Goal: Download file/media

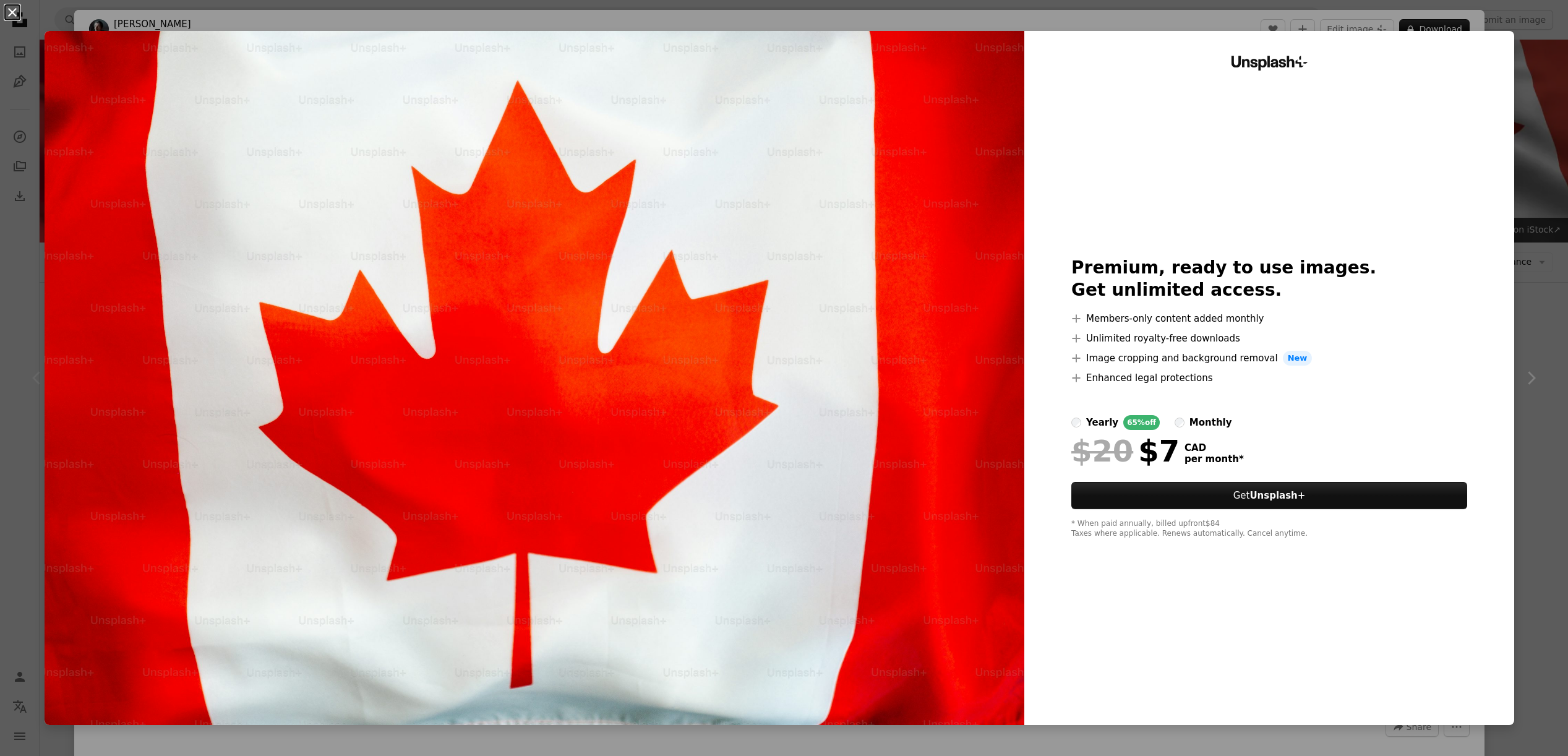
click at [20, 17] on button "An X shape" at bounding box center [12, 12] width 14 height 14
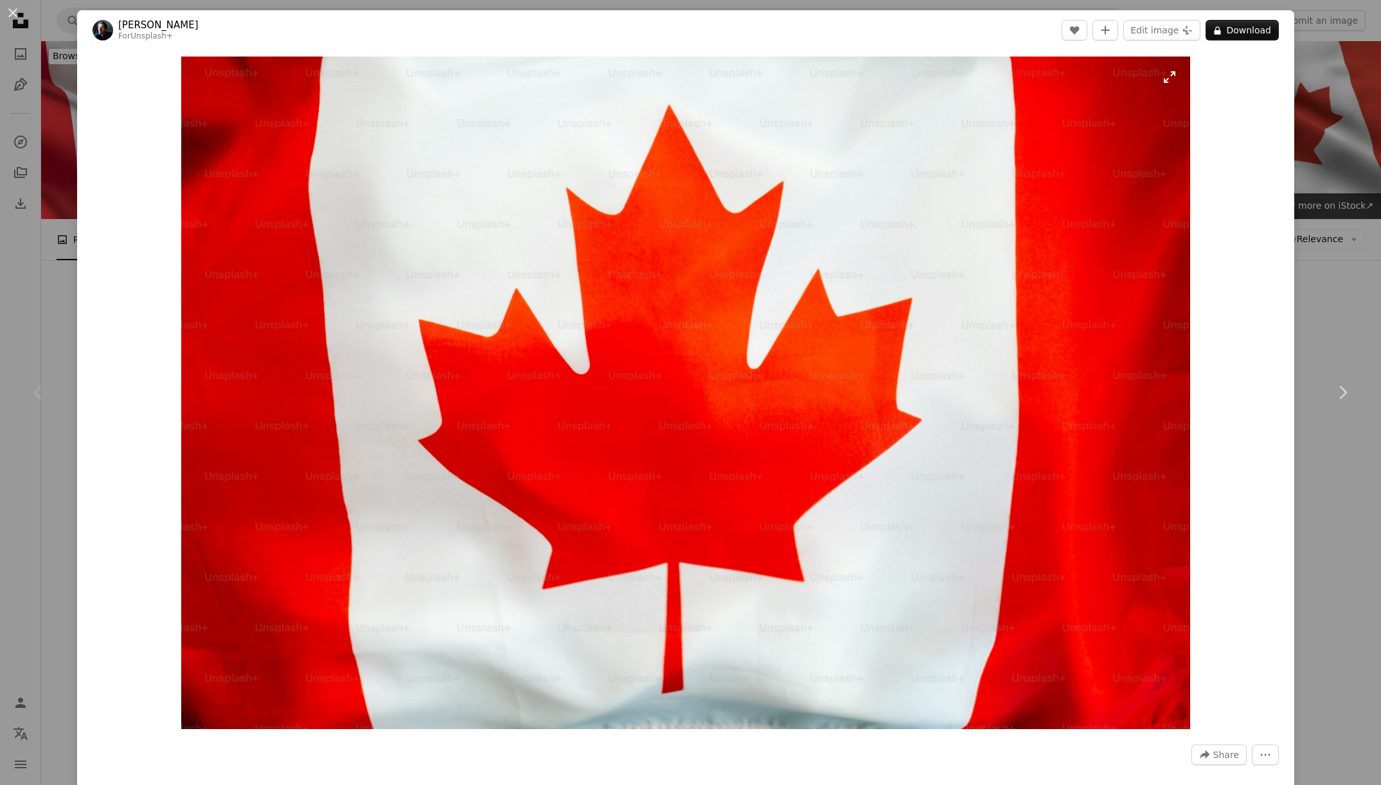
click at [465, 134] on img "Zoom in on this image" at bounding box center [686, 393] width 1010 height 673
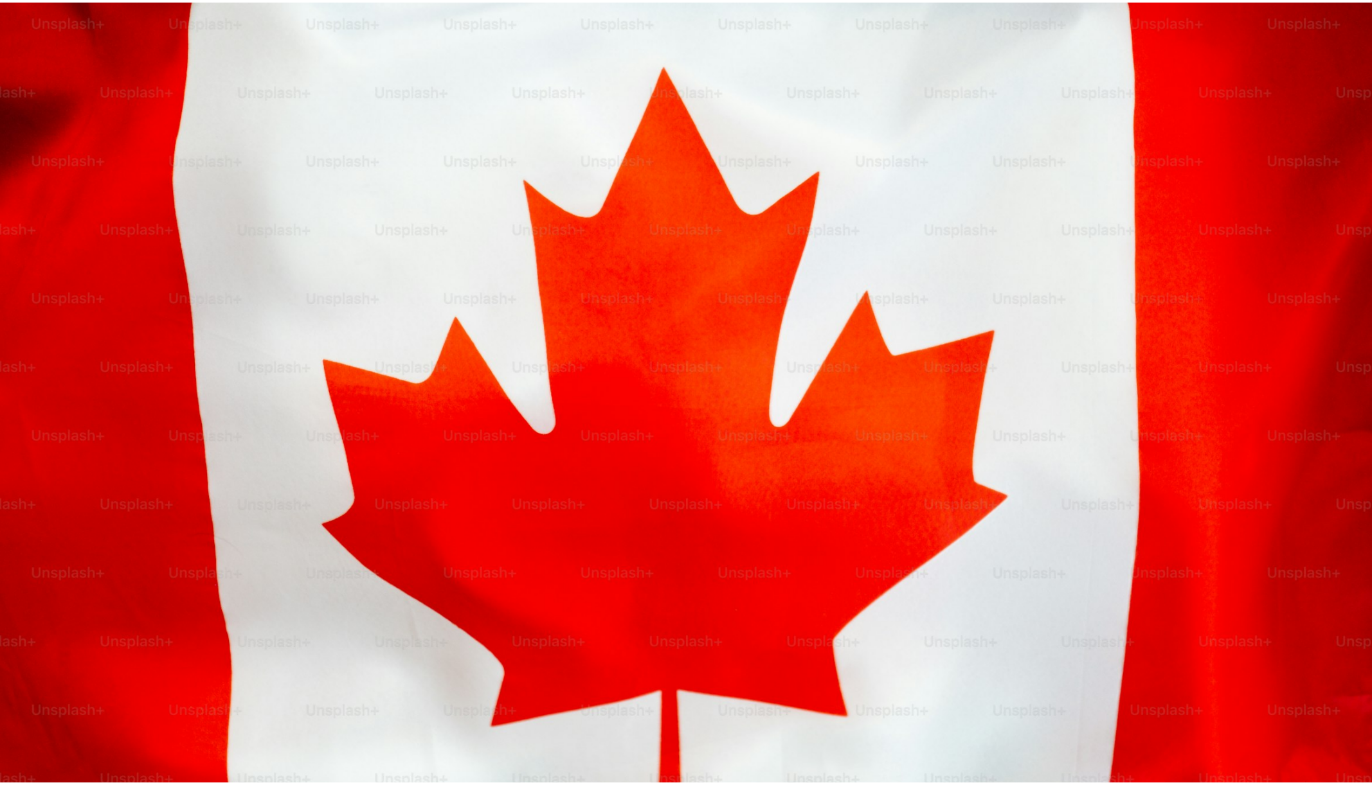
scroll to position [62, 0]
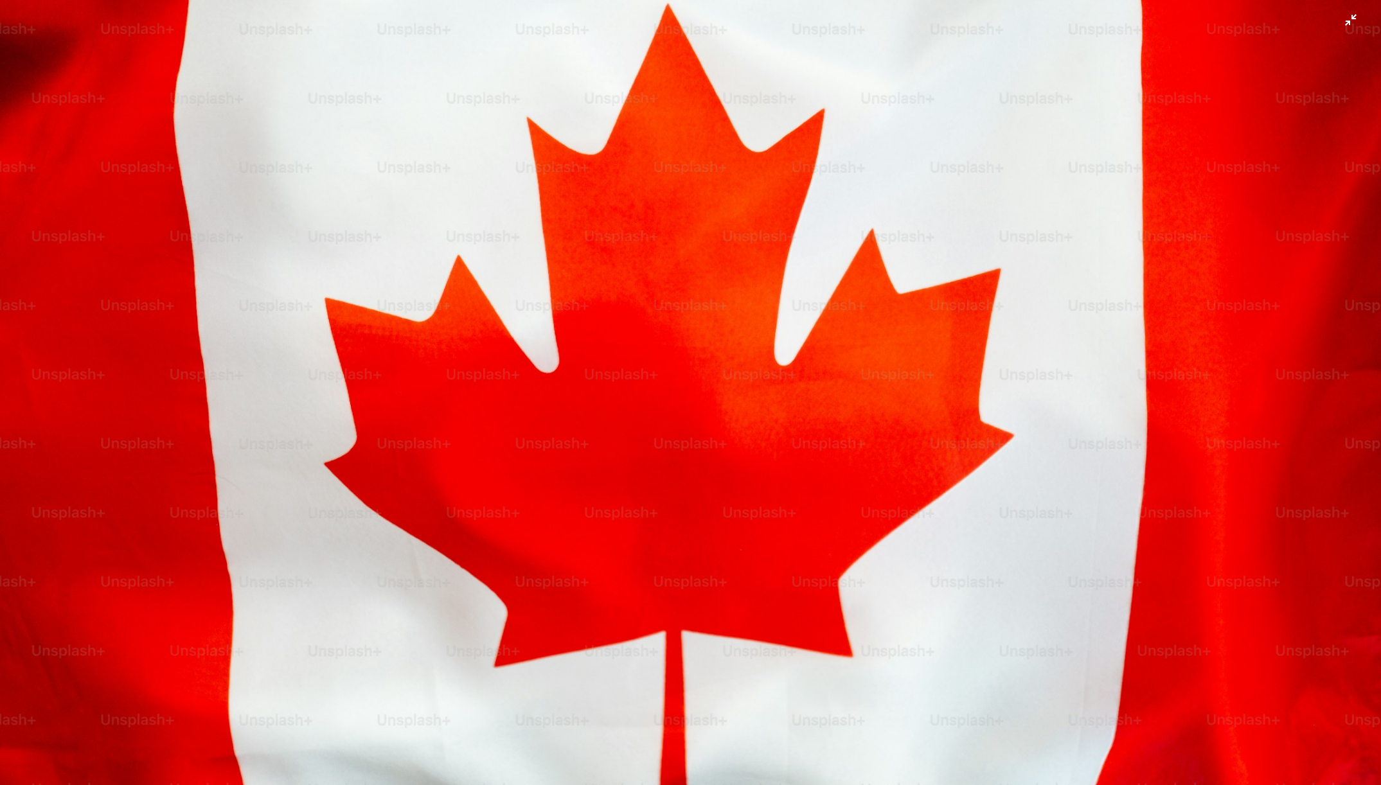
click at [215, 116] on img "Zoom out on this image" at bounding box center [690, 399] width 1382 height 922
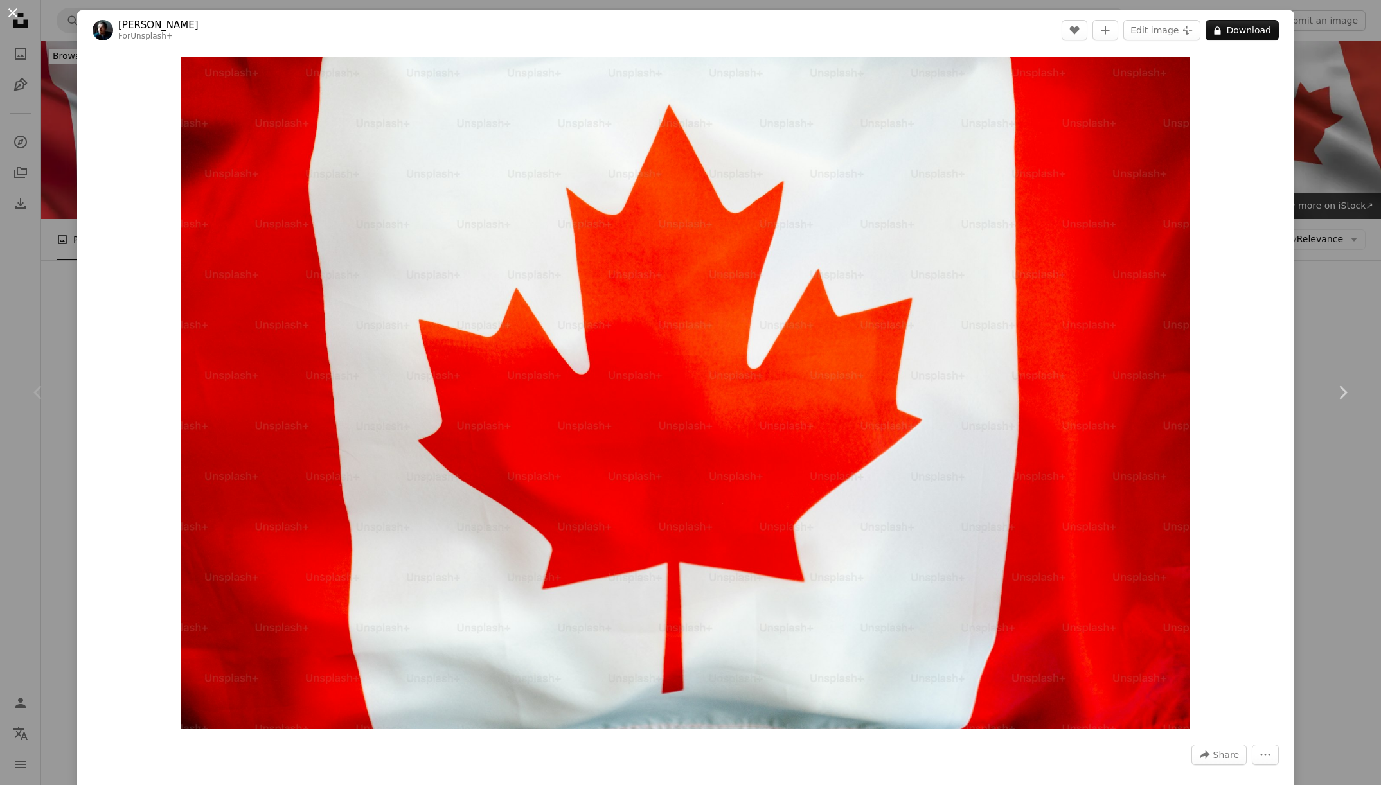
click at [12, 10] on button "An X shape" at bounding box center [12, 12] width 15 height 15
